Goal: Information Seeking & Learning: Learn about a topic

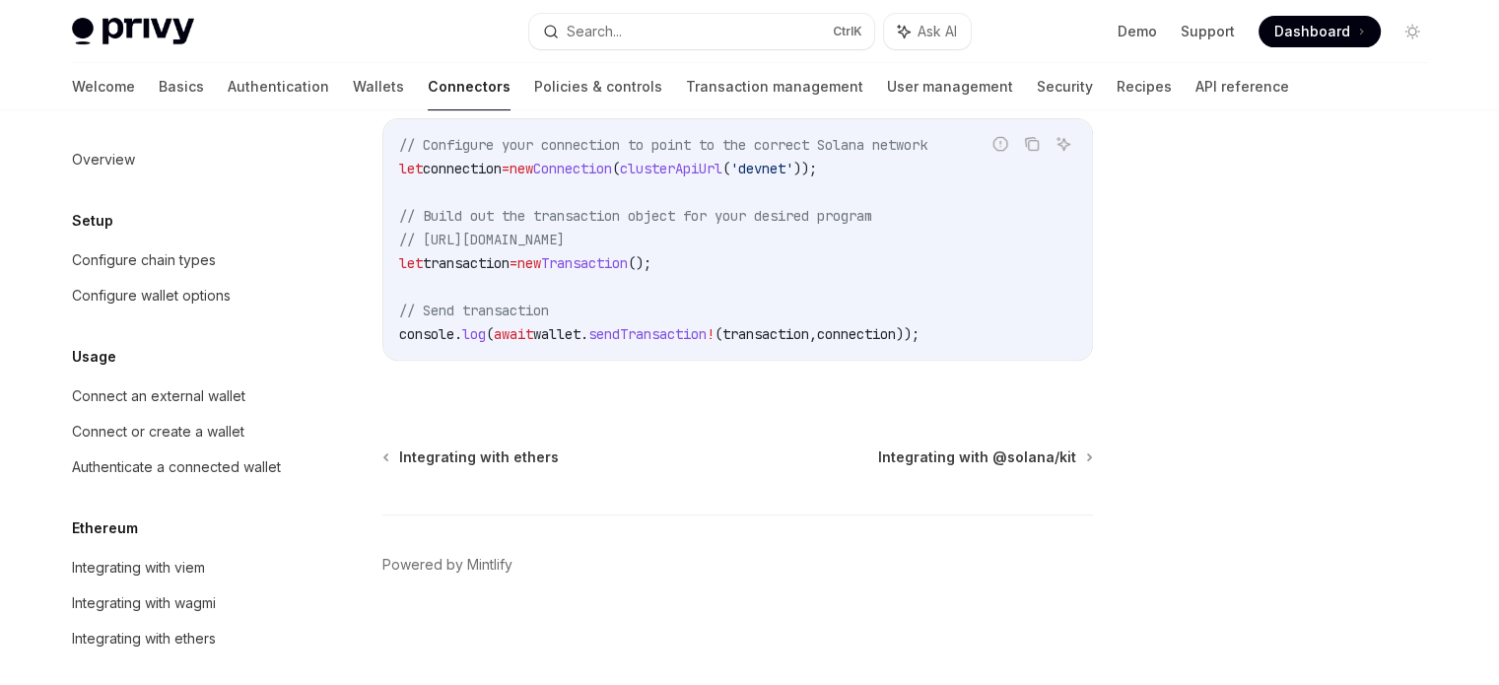
scroll to position [0, 20]
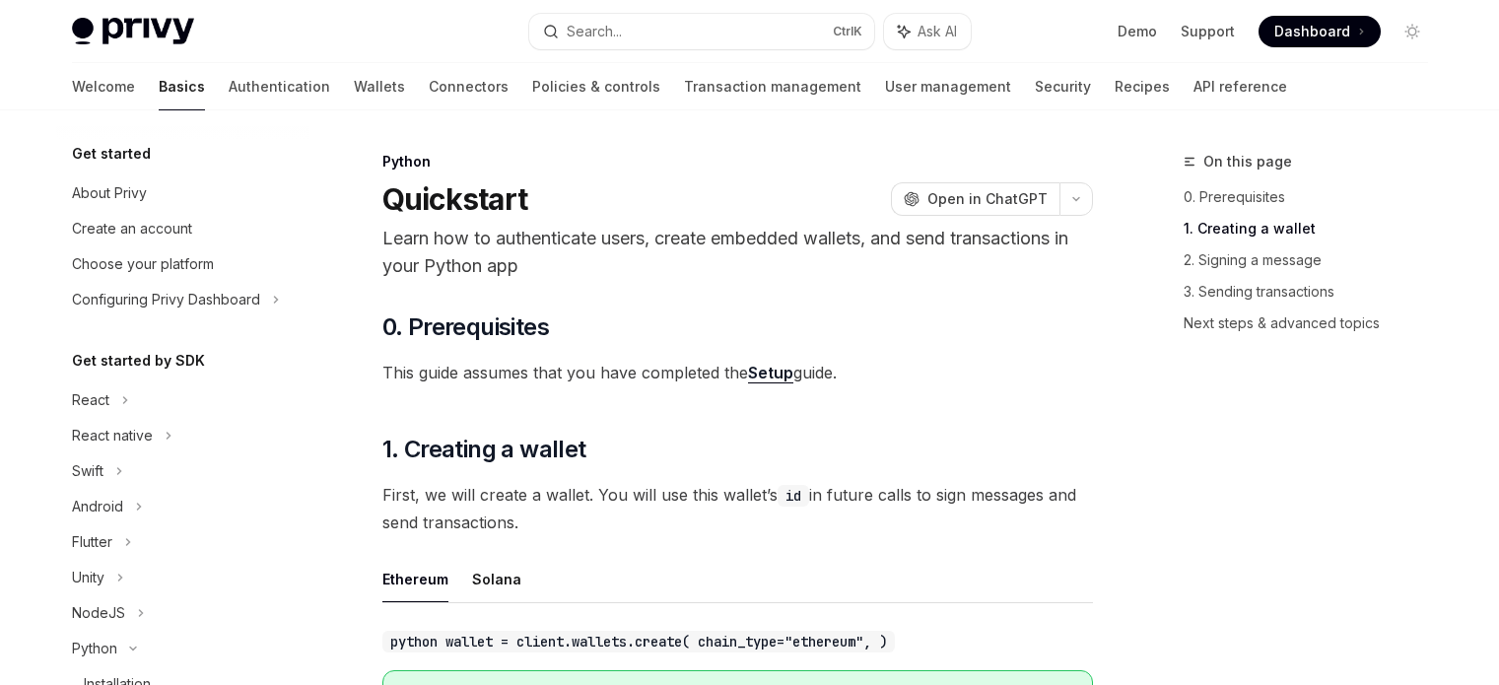
scroll to position [461, 0]
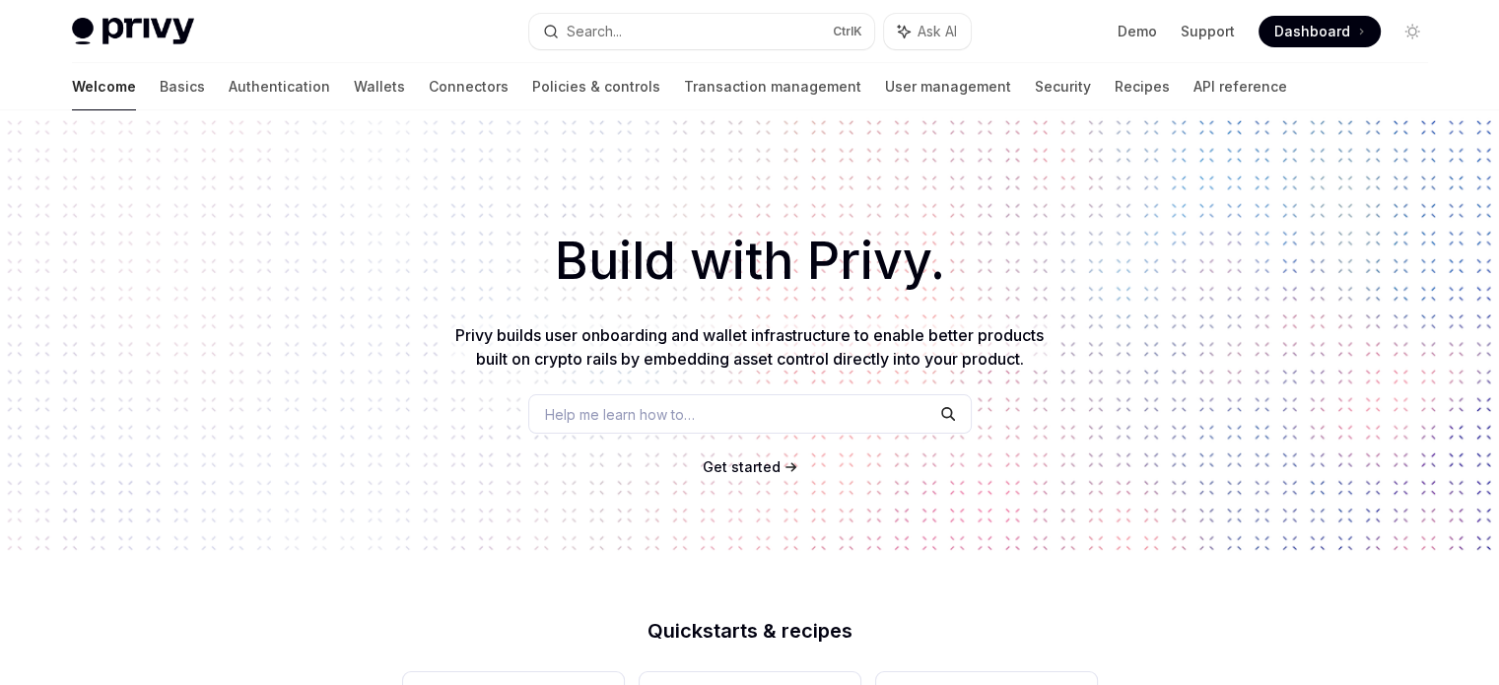
click at [54, 85] on div "Welcome Basics Authentication Wallets Connectors Policies & controls Transactio…" at bounding box center [750, 86] width 1451 height 47
click at [160, 90] on link "Basics" at bounding box center [182, 86] width 45 height 47
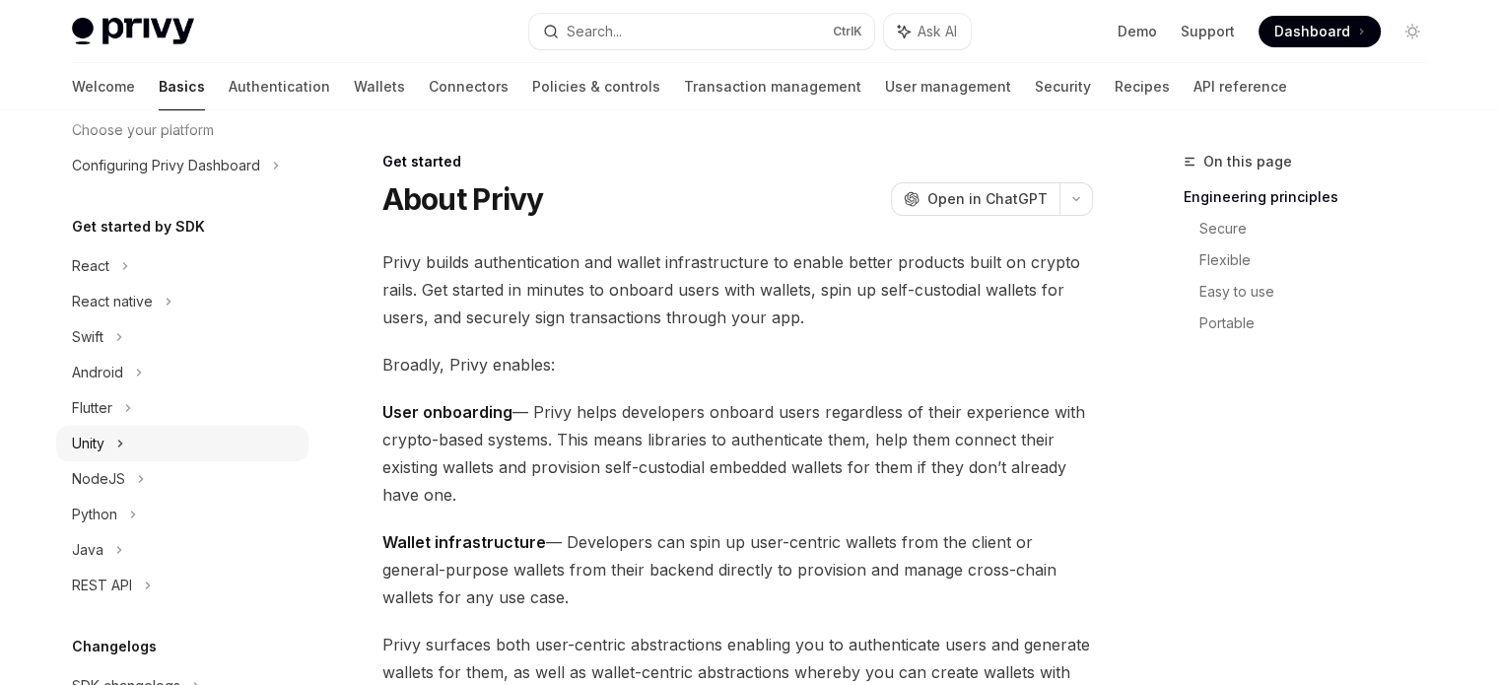
scroll to position [99, 0]
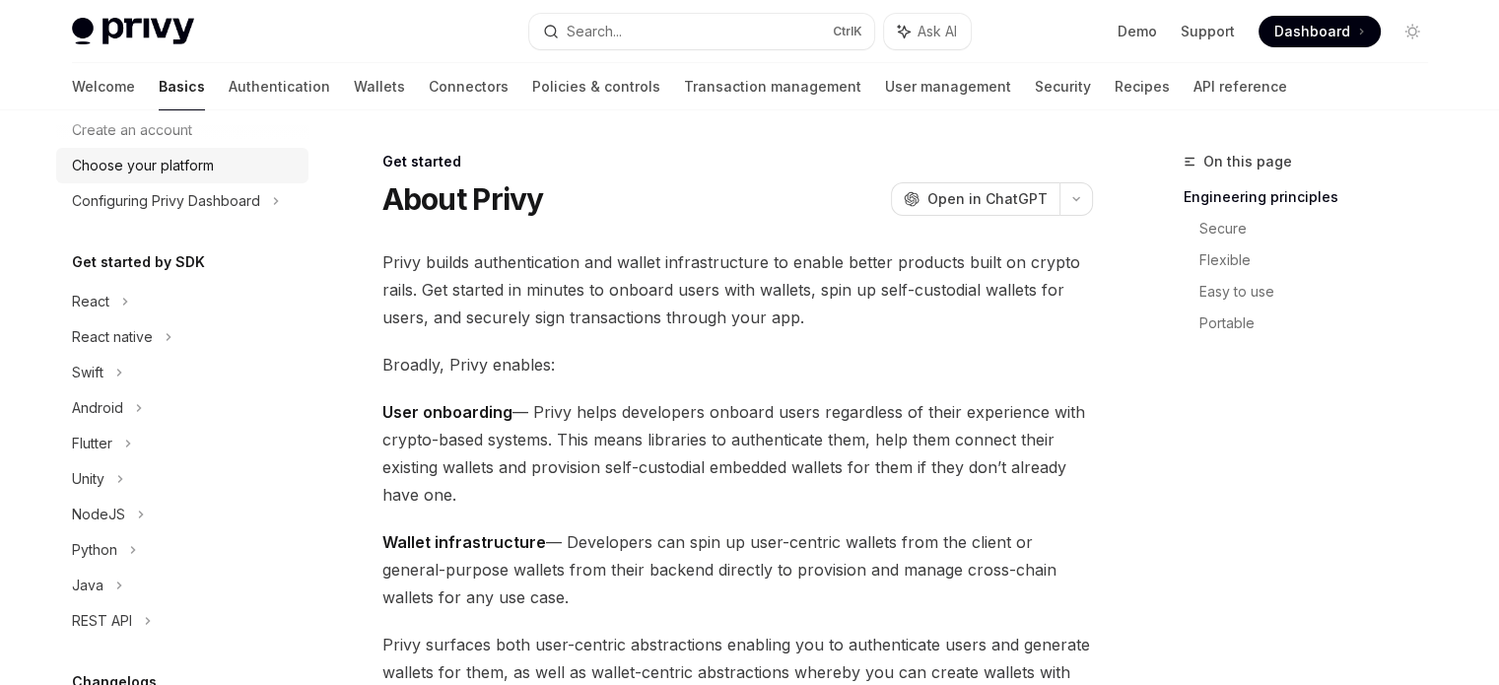
click at [146, 180] on link "Choose your platform" at bounding box center [182, 165] width 252 height 35
type textarea "*"
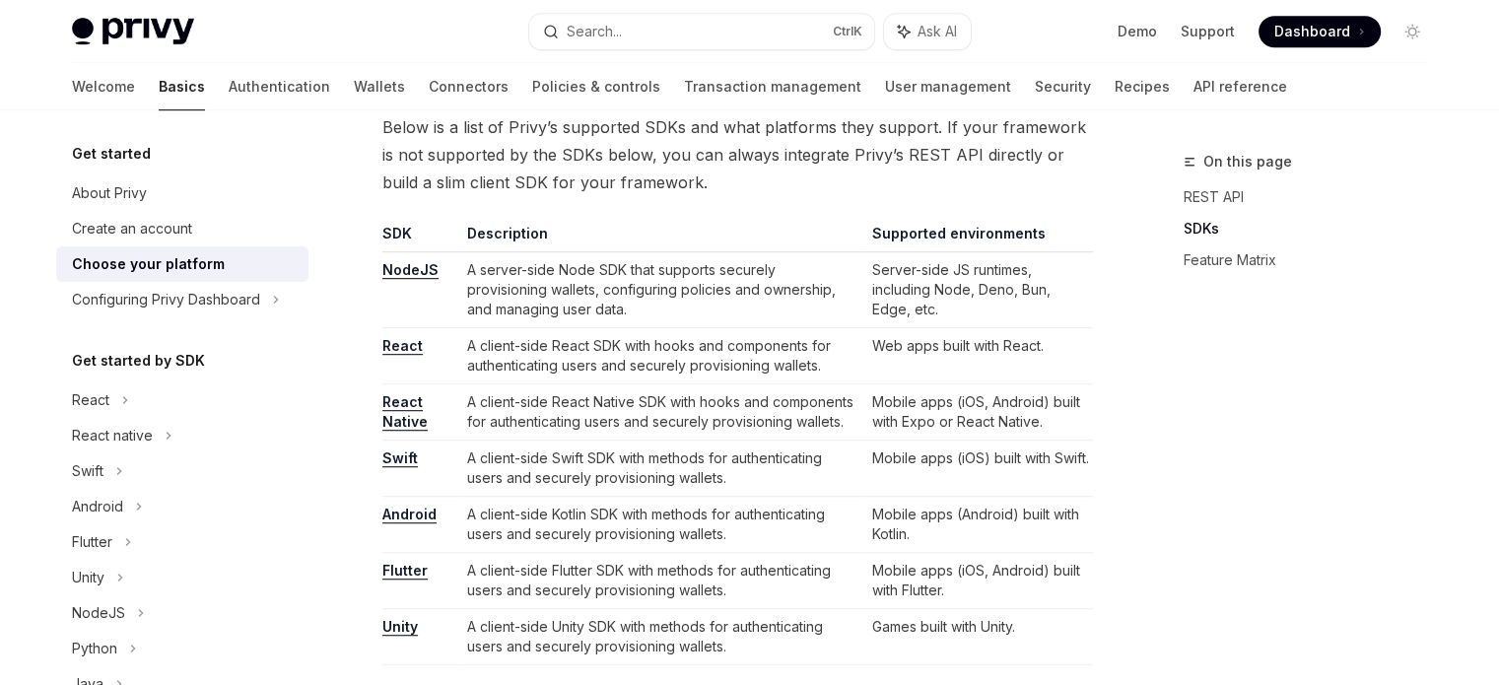
scroll to position [1183, 0]
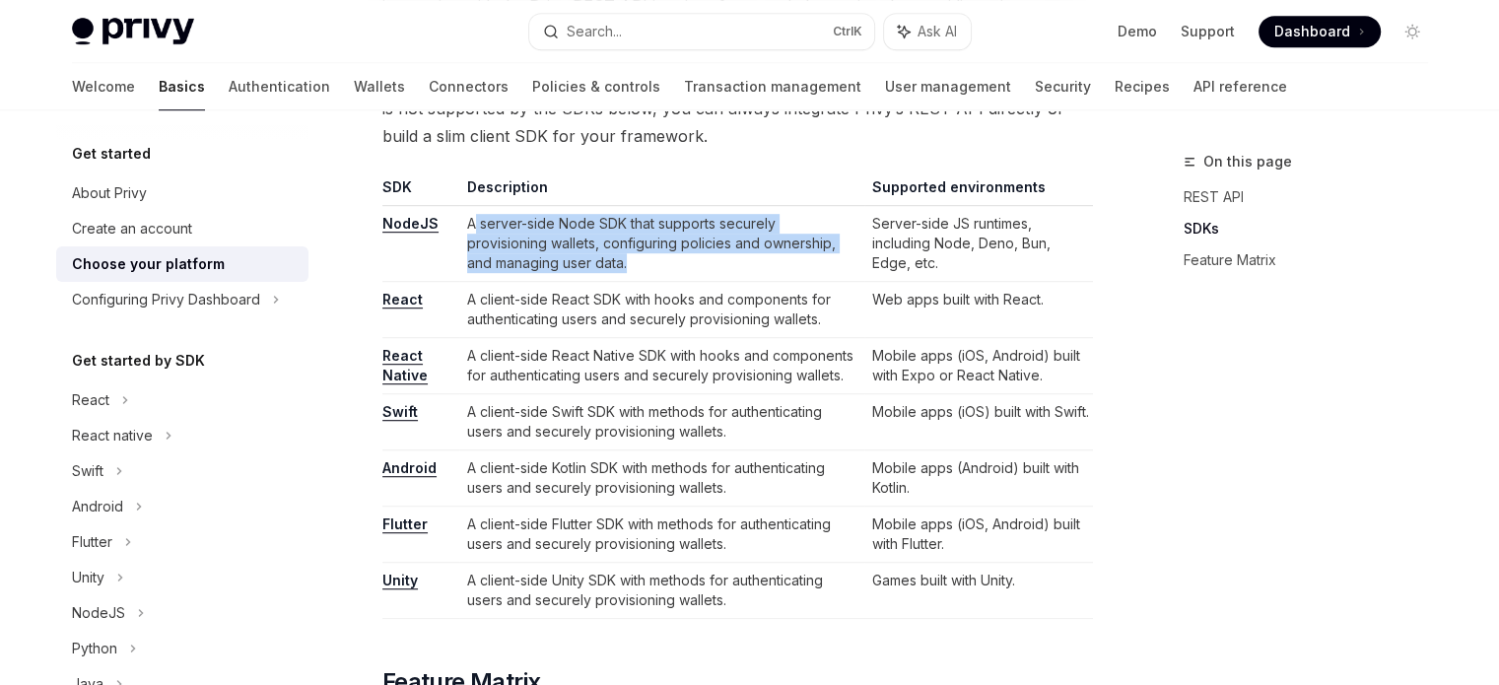
drag, startPoint x: 469, startPoint y: 220, endPoint x: 815, endPoint y: 255, distance: 347.8
click at [815, 255] on td "A server-side Node SDK that supports securely provisioning wallets, configuring…" at bounding box center [661, 244] width 404 height 76
click at [786, 282] on td "A client-side React SDK with hooks and components for authenticating users and …" at bounding box center [661, 310] width 404 height 56
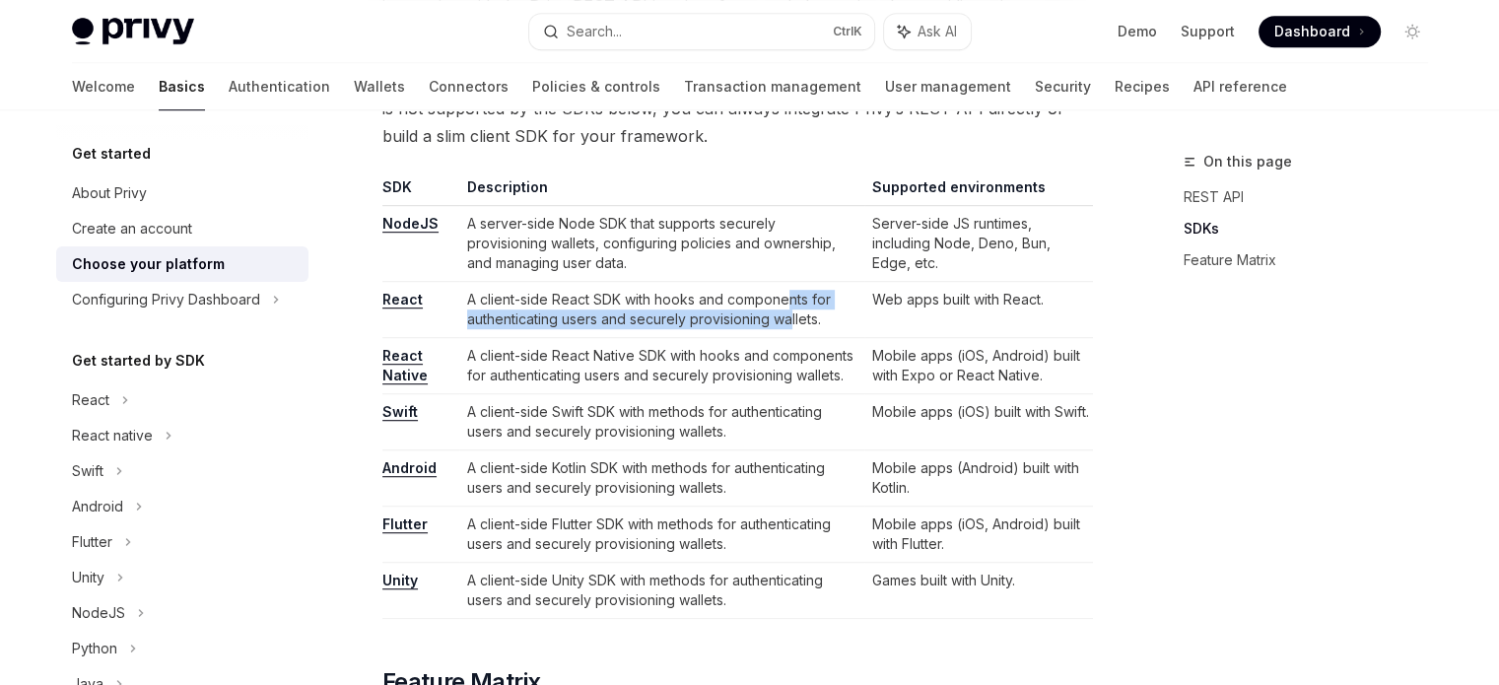
drag, startPoint x: 788, startPoint y: 308, endPoint x: 800, endPoint y: 327, distance: 23.0
click at [790, 313] on td "A client-side React SDK with hooks and components for authenticating users and …" at bounding box center [661, 310] width 404 height 56
